Goal: Information Seeking & Learning: Find specific fact

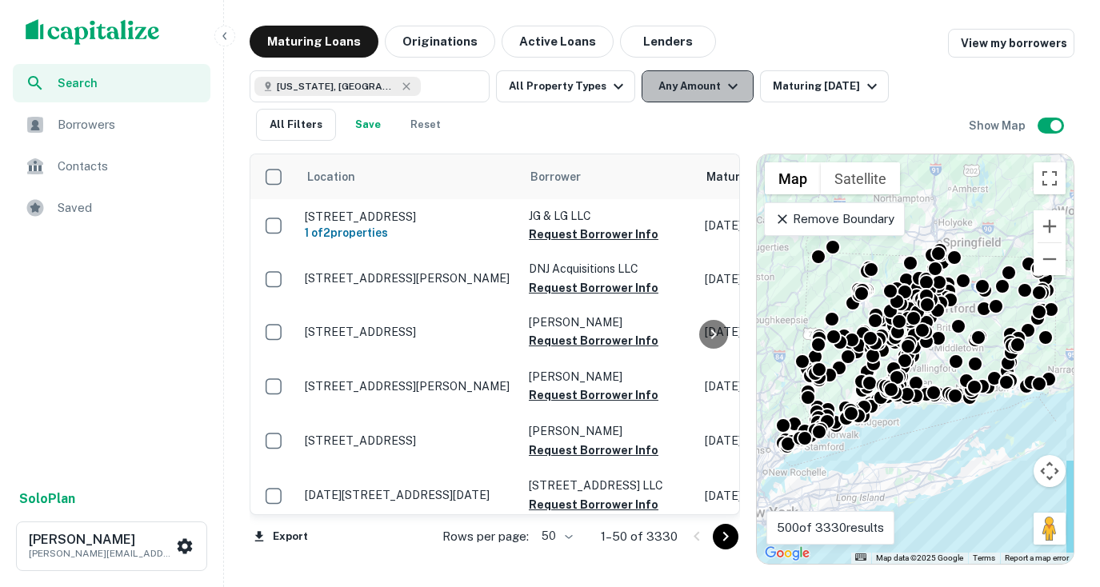
click at [679, 81] on button "Any Amount" at bounding box center [697, 86] width 112 height 32
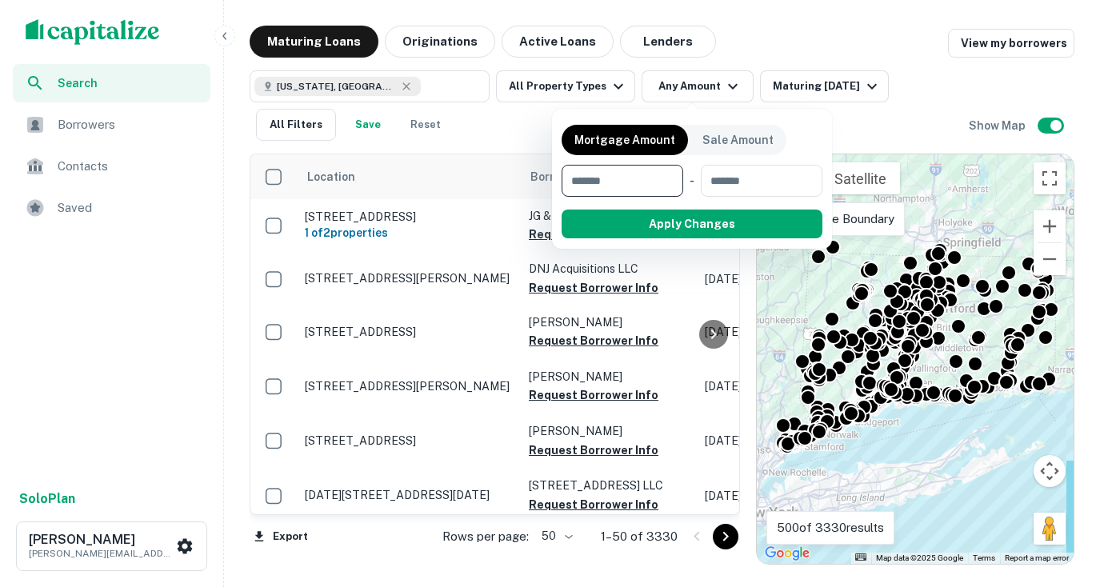
click at [458, 138] on div at bounding box center [550, 293] width 1100 height 587
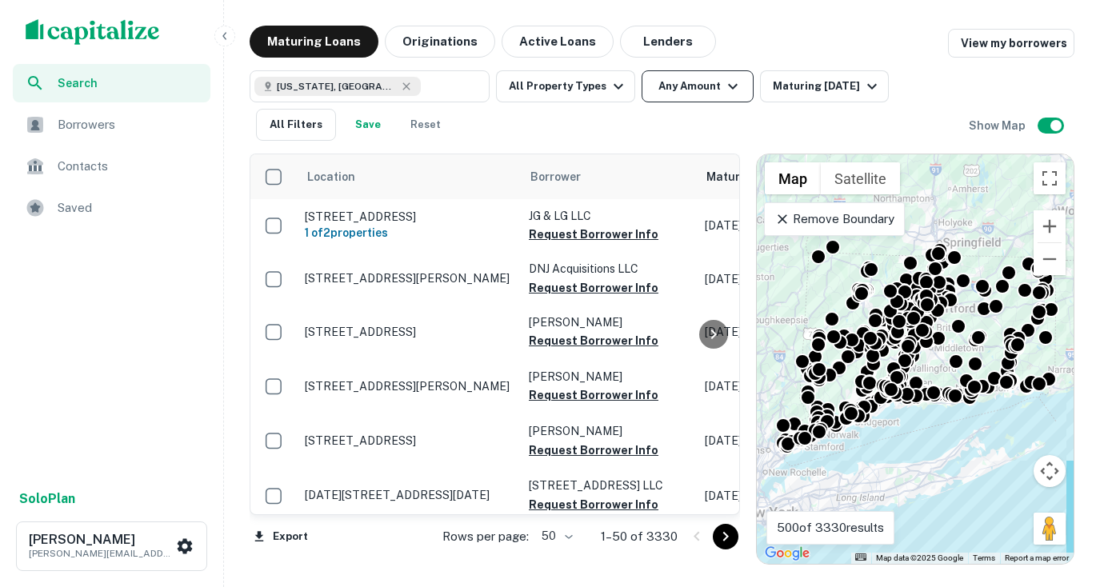
click at [683, 97] on button "Any Amount" at bounding box center [697, 86] width 112 height 32
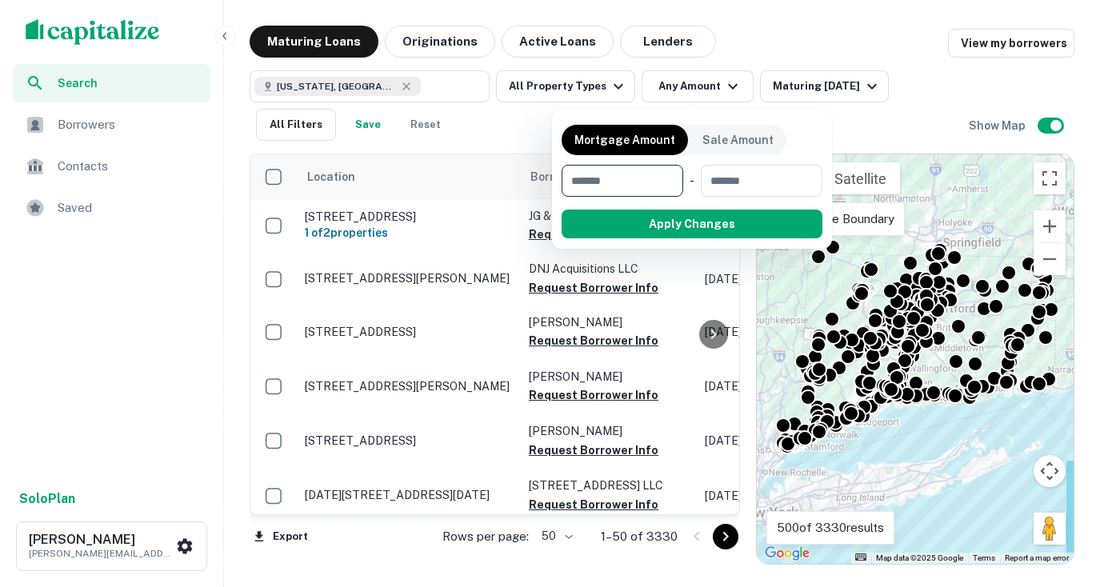
click at [854, 98] on div at bounding box center [550, 293] width 1100 height 587
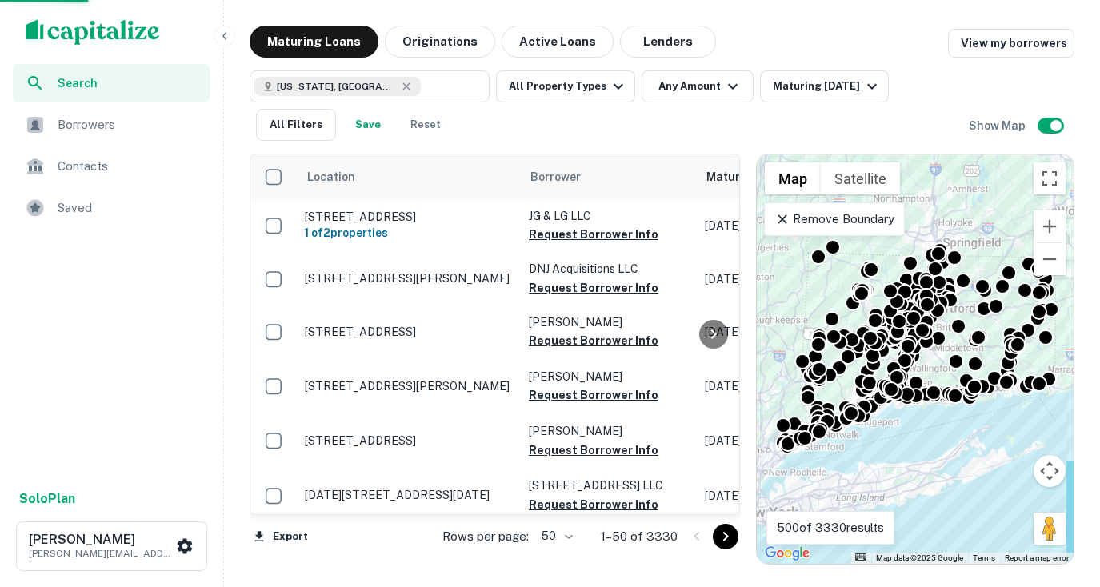
click at [850, 92] on div "Mortgage Amount Sale Amount ​ - ​ Apply Changes" at bounding box center [550, 293] width 1100 height 587
click at [837, 90] on div "Maturing In 1 Year" at bounding box center [827, 86] width 109 height 19
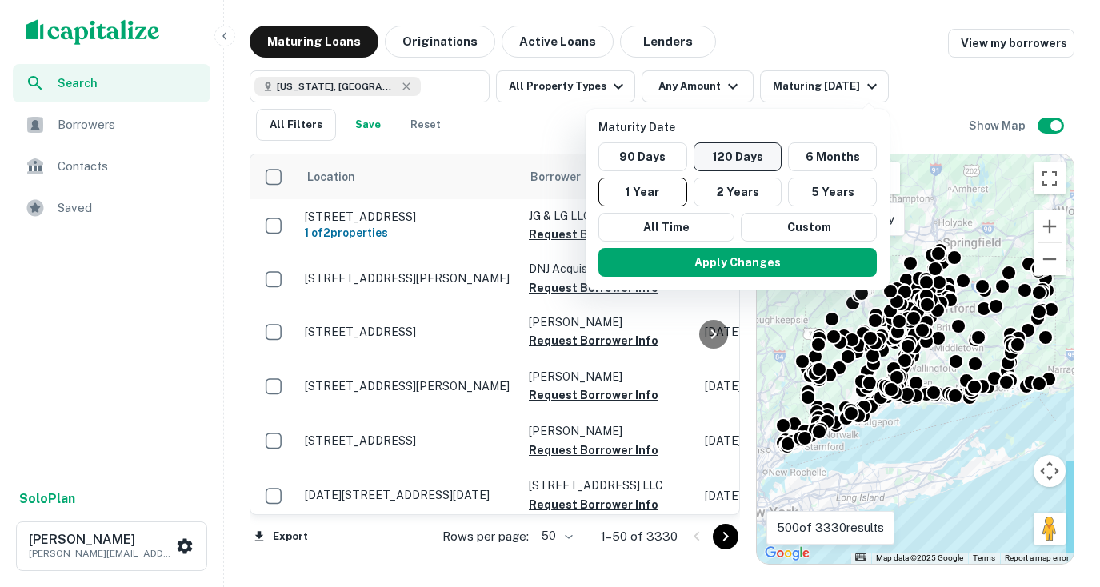
click at [731, 158] on button "120 Days" at bounding box center [737, 156] width 89 height 29
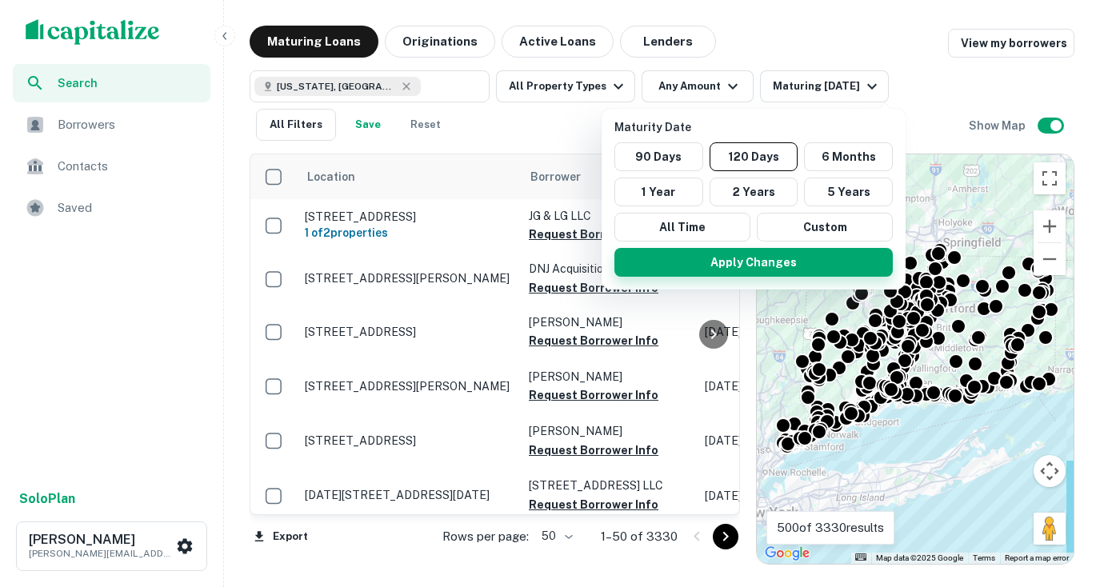
click at [801, 259] on button "Apply Changes" at bounding box center [753, 262] width 278 height 29
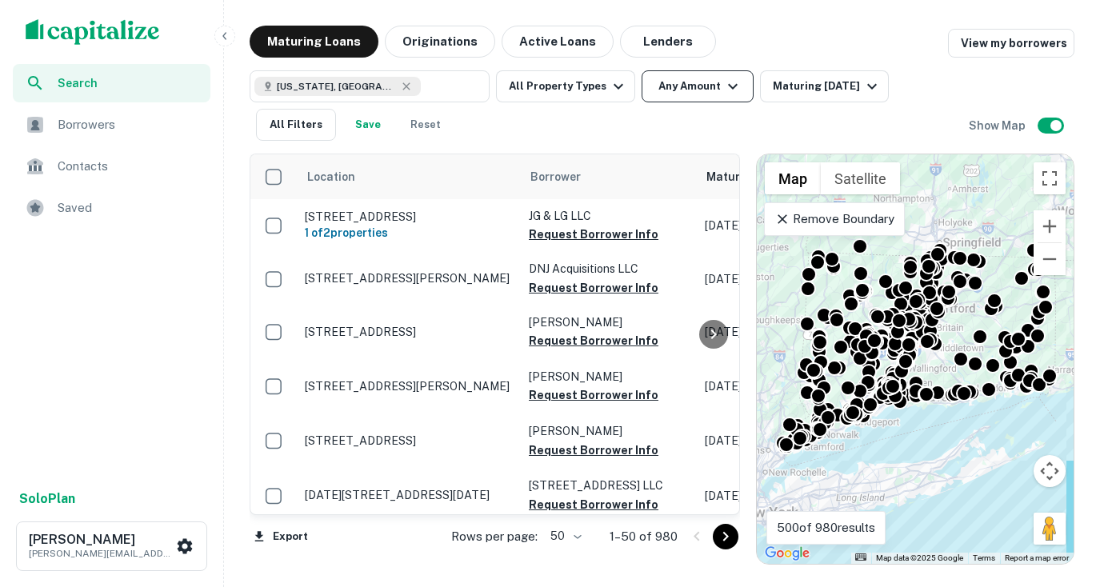
click at [669, 86] on button "Any Amount" at bounding box center [697, 86] width 112 height 32
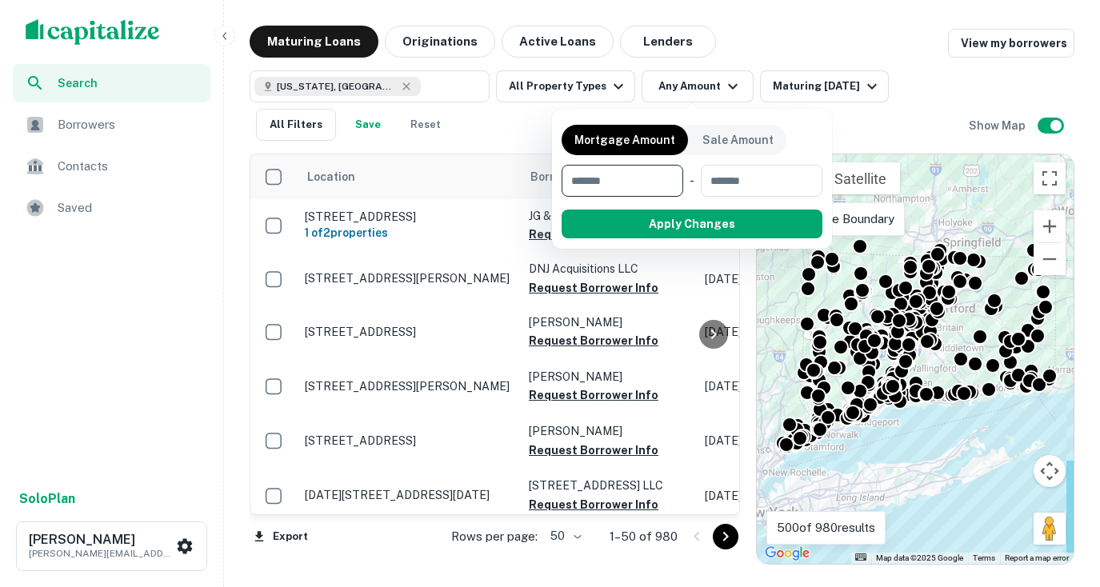
type input "*"
type input "*******"
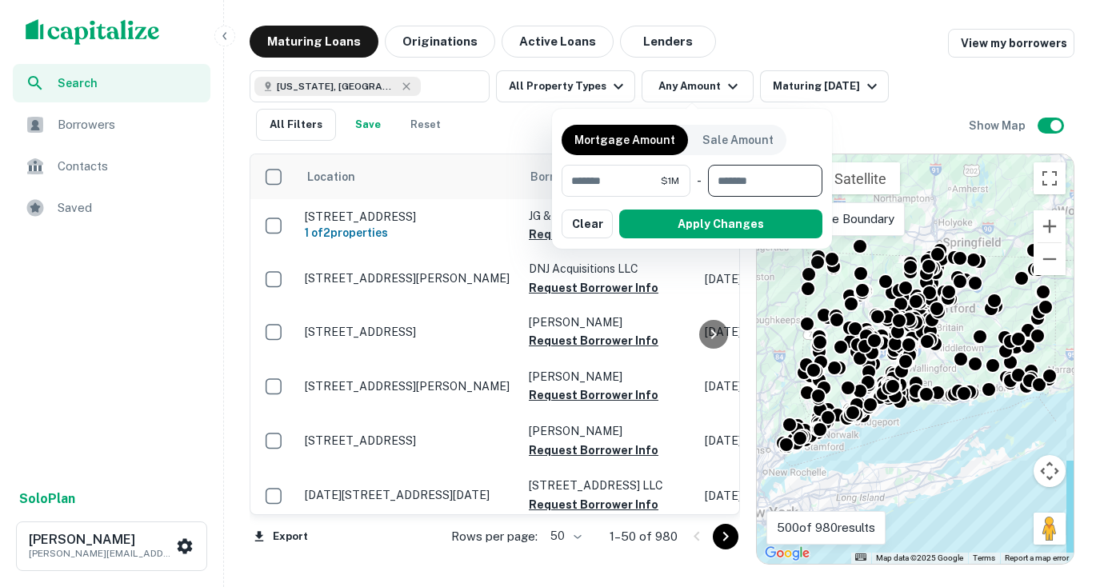
click at [725, 175] on input "number" at bounding box center [759, 181] width 103 height 32
type input "*******"
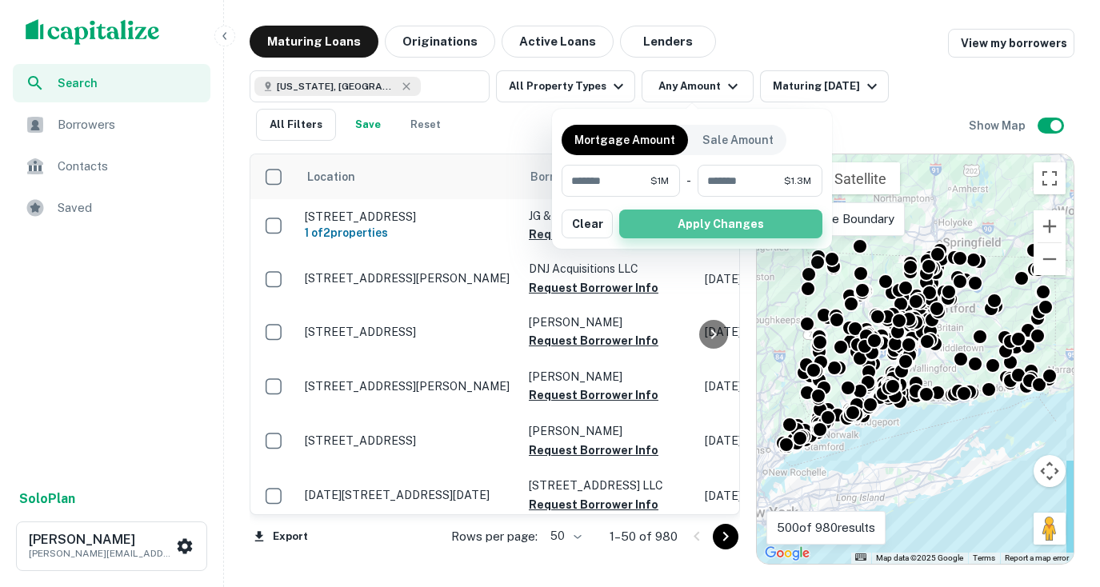
click at [771, 225] on button "Apply Changes" at bounding box center [720, 224] width 203 height 29
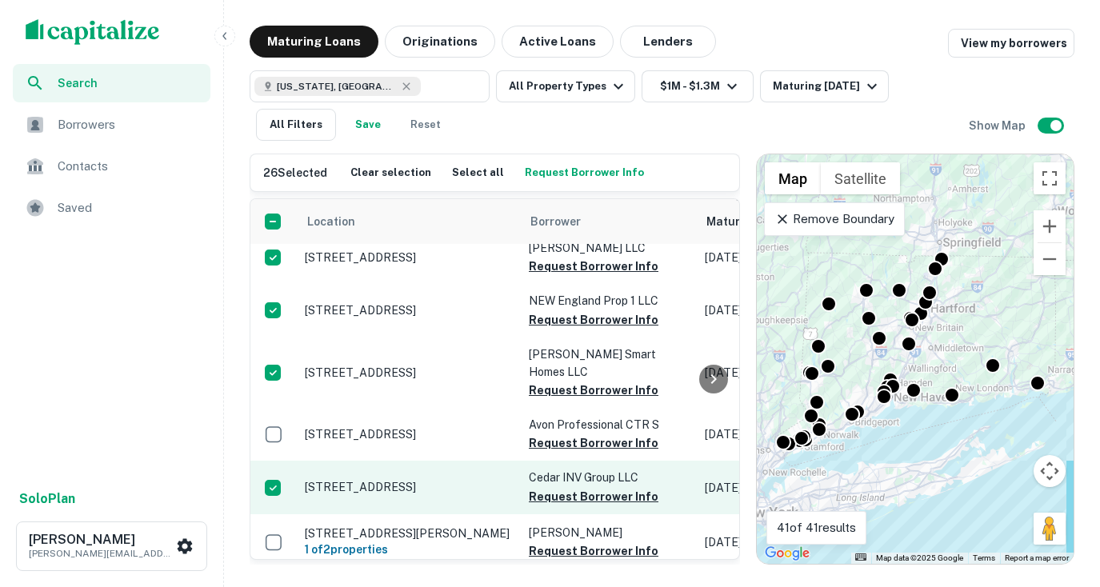
scroll to position [1903, 0]
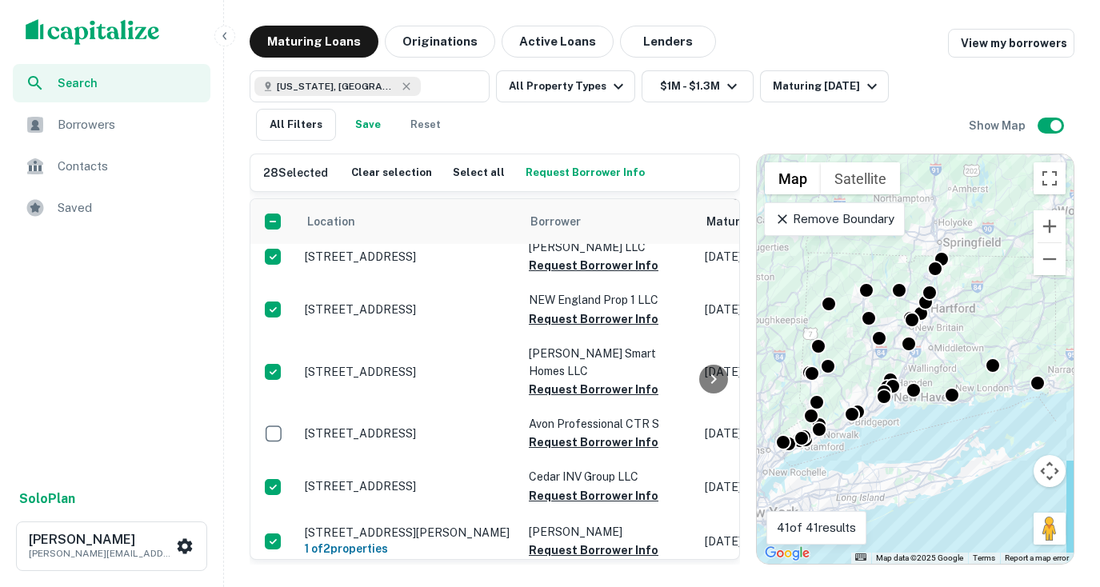
click at [545, 175] on button "Request Borrower Info" at bounding box center [584, 173] width 127 height 24
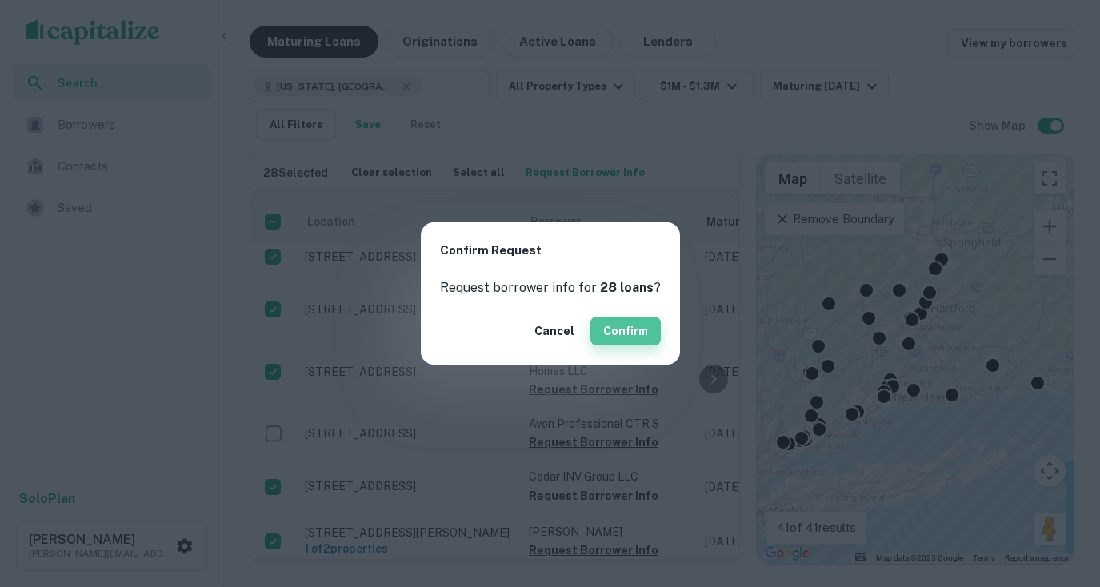
click at [627, 340] on button "Confirm" at bounding box center [625, 331] width 70 height 29
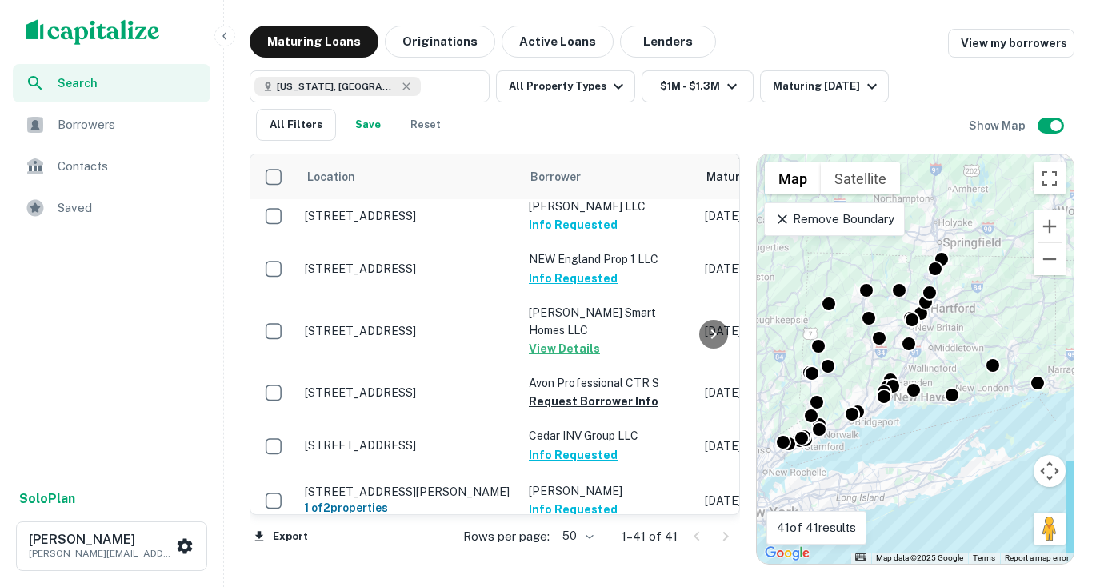
scroll to position [1903, 0]
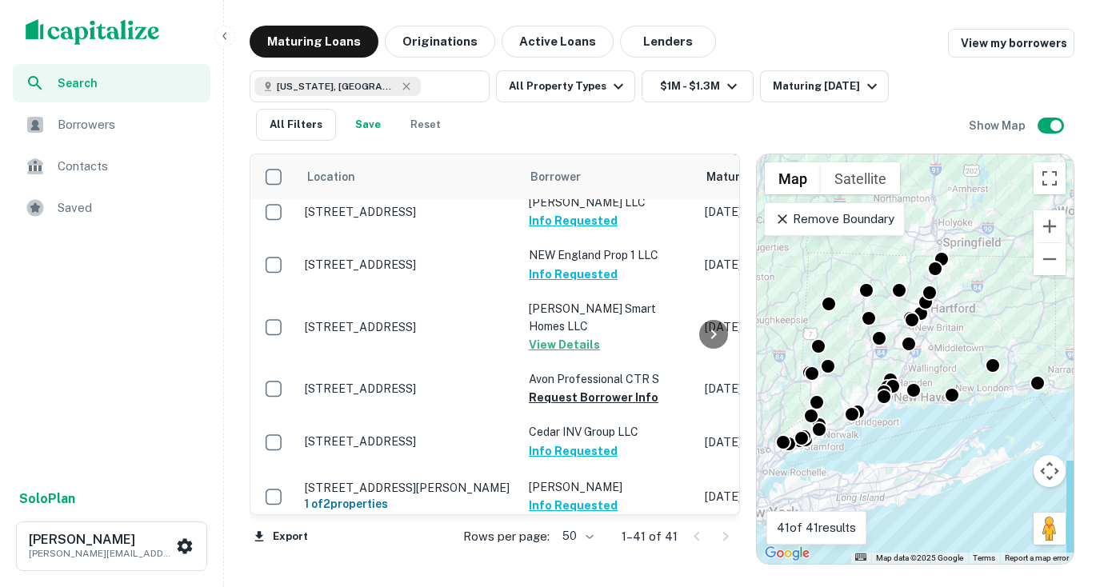
click at [78, 115] on span "Borrowers" at bounding box center [129, 124] width 143 height 19
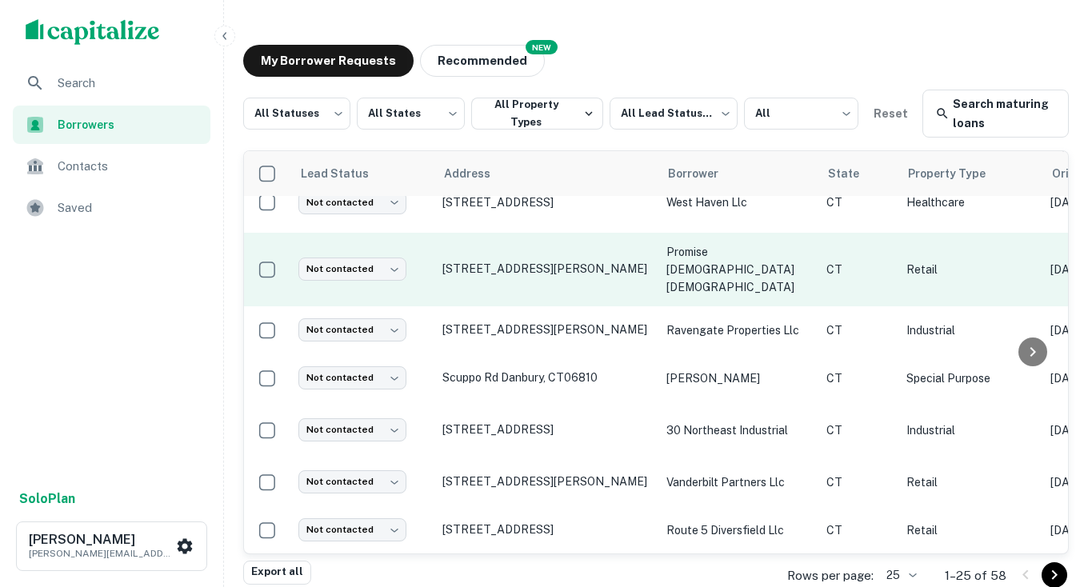
scroll to position [62, 0]
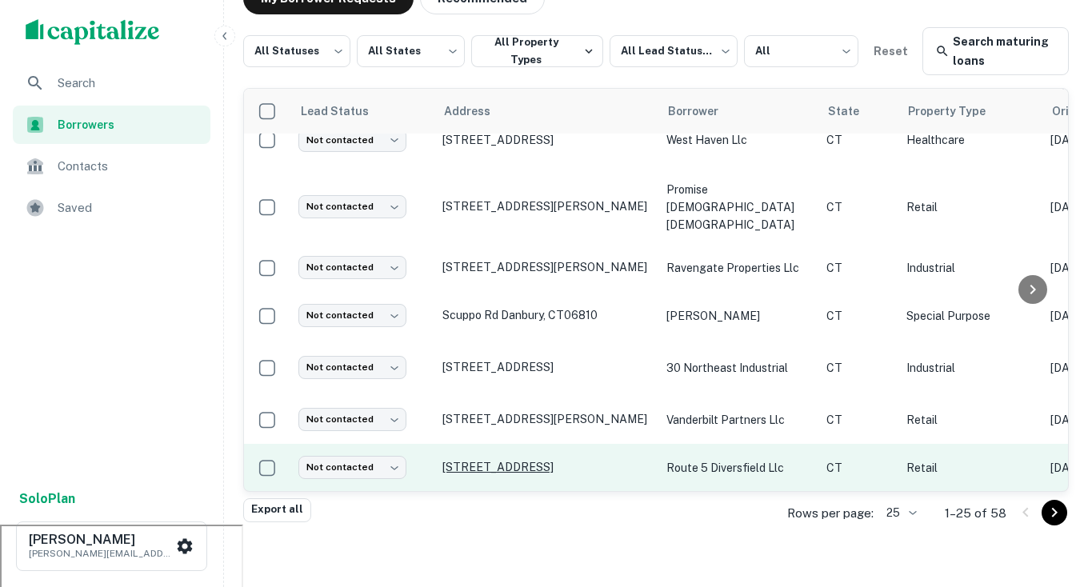
click at [529, 460] on p "[STREET_ADDRESS]" at bounding box center [546, 467] width 208 height 14
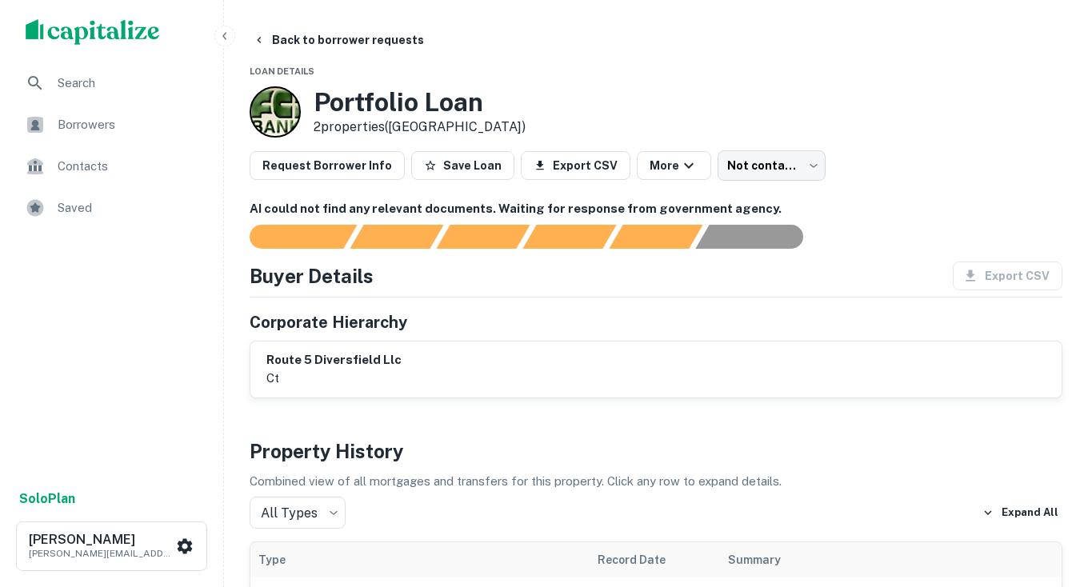
click at [609, 106] on div "Portfolio Loan 2 properties (CT)" at bounding box center [656, 111] width 813 height 51
